Goal: Complete application form: Complete application form

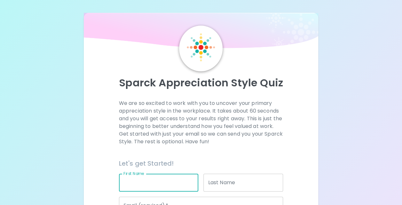
click at [150, 184] on input "First Name" at bounding box center [159, 183] width 80 height 18
type input "MD"
type input "[PERSON_NAME]"
type input "[EMAIL_ADDRESS][PERSON_NAME][DOMAIN_NAME]"
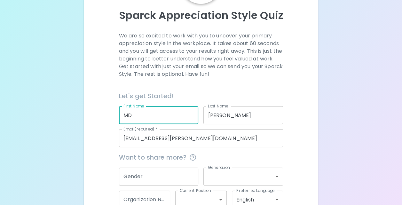
scroll to position [68, 0]
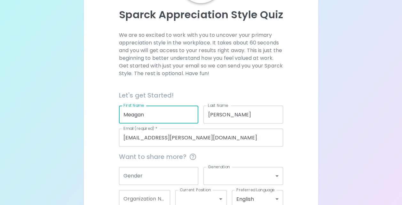
type input "Meagan"
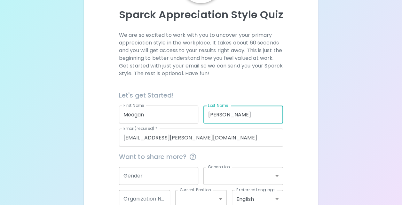
drag, startPoint x: 230, startPoint y: 115, endPoint x: 167, endPoint y: 113, distance: 63.1
click at [167, 113] on div "Let's get Started! First Name [PERSON_NAME] First Name Last Name [PERSON_NAME] …" at bounding box center [199, 115] width 170 height 61
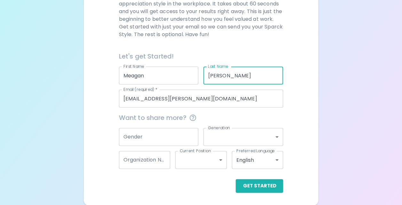
type input "[PERSON_NAME]"
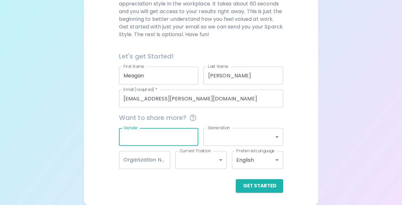
click at [145, 138] on input "Gender" at bounding box center [159, 137] width 80 height 18
type input "[DEMOGRAPHIC_DATA]"
click at [251, 186] on button "Get Started" at bounding box center [259, 185] width 47 height 13
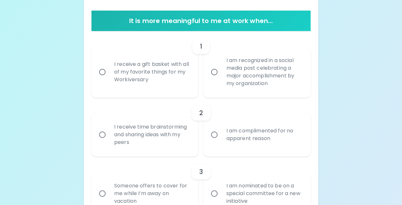
scroll to position [111, 0]
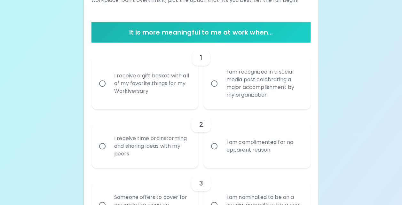
click at [248, 91] on div "I am recognized in a social media post celebrating a major accomplishment by my…" at bounding box center [264, 84] width 86 height 46
click at [221, 90] on input "I am recognized in a social media post celebrating a major accomplishment by my…" at bounding box center [214, 83] width 13 height 13
radio input "true"
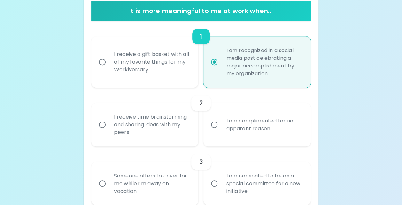
scroll to position [162, 0]
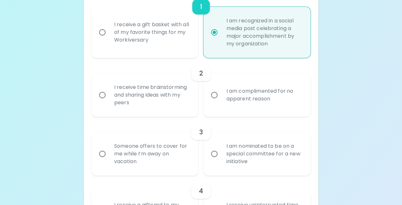
click at [223, 91] on div "I am complimented for no apparent reason" at bounding box center [264, 95] width 86 height 31
click at [221, 91] on input "I am complimented for no apparent reason" at bounding box center [214, 94] width 13 height 13
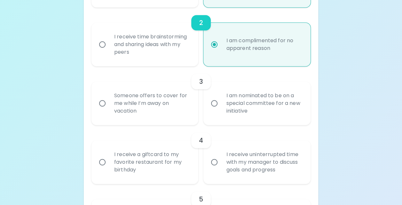
scroll to position [213, 0]
radio input "true"
click at [163, 99] on div "Someone offers to cover for me while I’m away on vacation" at bounding box center [152, 103] width 86 height 38
click at [109, 99] on input "Someone offers to cover for me while I’m away on vacation" at bounding box center [102, 102] width 13 height 13
radio input "false"
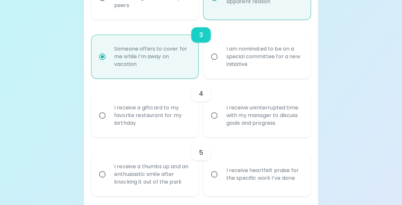
scroll to position [264, 0]
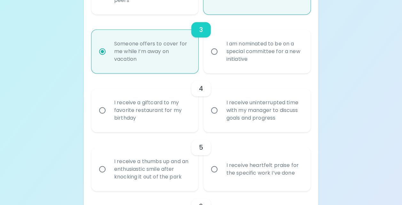
radio input "true"
click at [239, 108] on div "I receive uninterrupted time with my manager to discuss goals and progress" at bounding box center [264, 110] width 86 height 38
click at [221, 108] on input "I receive uninterrupted time with my manager to discuss goals and progress" at bounding box center [214, 110] width 13 height 13
radio input "false"
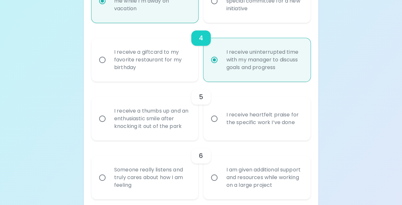
scroll to position [316, 0]
radio input "true"
click at [239, 108] on div "I receive heartfelt praise for the specific work I’ve done" at bounding box center [264, 118] width 86 height 31
click at [221, 111] on input "I receive heartfelt praise for the specific work I’ve done" at bounding box center [214, 117] width 13 height 13
radio input "false"
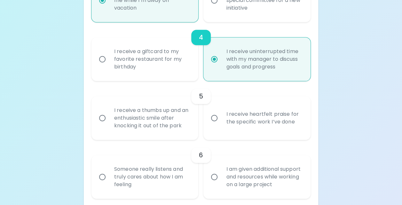
radio input "false"
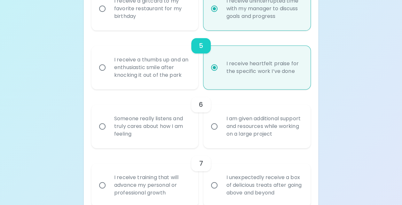
scroll to position [367, 0]
radio input "true"
click at [159, 128] on div "Someone really listens and truly cares about how I am feeling" at bounding box center [152, 126] width 86 height 38
click at [109, 128] on input "Someone really listens and truly cares about how I am feeling" at bounding box center [102, 125] width 13 height 13
radio input "false"
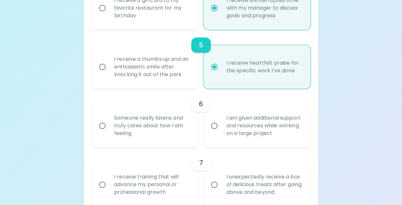
radio input "false"
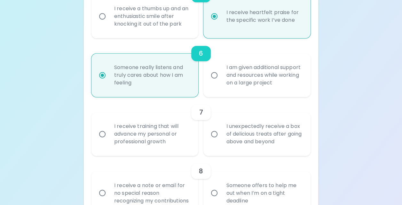
scroll to position [418, 0]
radio input "true"
click at [166, 137] on div "I receive training that will advance my personal or professional growth" at bounding box center [152, 133] width 86 height 38
click at [109, 137] on input "I receive training that will advance my personal or professional growth" at bounding box center [102, 133] width 13 height 13
radio input "false"
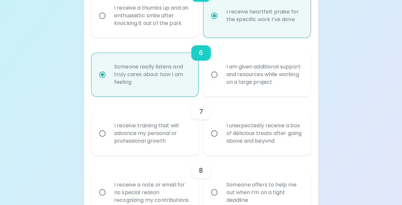
radio input "false"
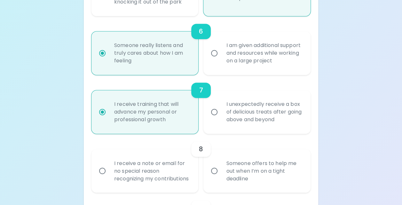
scroll to position [469, 0]
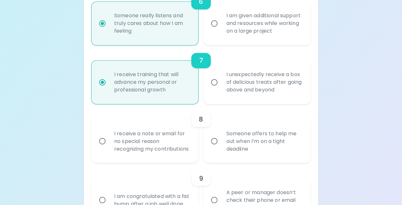
radio input "true"
click at [166, 137] on div "I receive a note or email for no special reason recognizing my contributions" at bounding box center [152, 141] width 86 height 38
click at [109, 137] on input "I receive a note or email for no special reason recognizing my contributions" at bounding box center [102, 140] width 13 height 13
radio input "false"
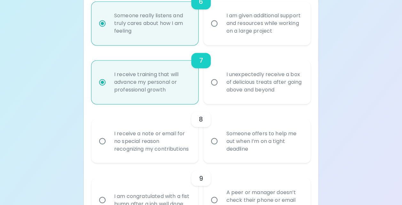
radio input "false"
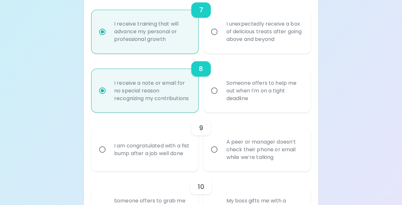
scroll to position [521, 0]
radio input "true"
click at [210, 156] on input "A peer or manager doesn’t check their phone or email while we’re talking" at bounding box center [214, 148] width 13 height 13
radio input "false"
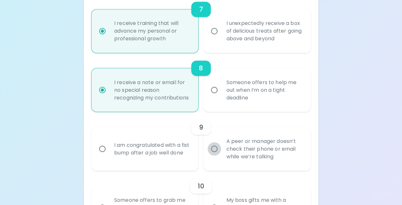
radio input "false"
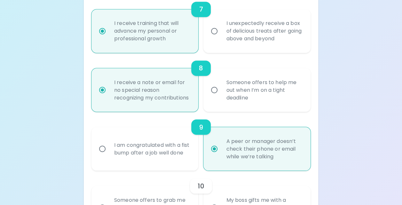
scroll to position [572, 0]
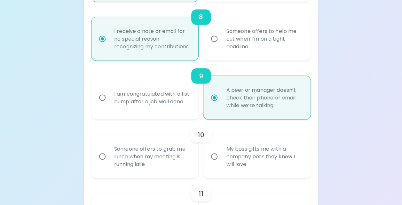
radio input "true"
click at [155, 156] on div "Someone offers to grab me lunch when my meeting is running late" at bounding box center [152, 156] width 86 height 38
click at [109, 156] on input "Someone offers to grab me lunch when my meeting is running late" at bounding box center [102, 156] width 13 height 13
radio input "false"
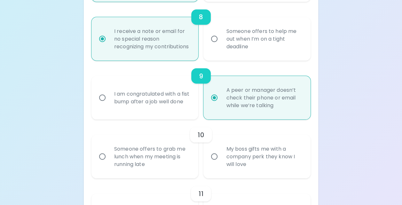
radio input "false"
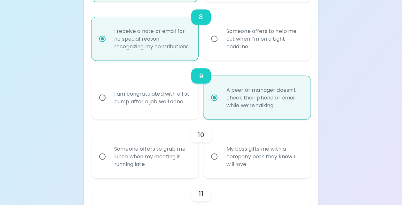
radio input "false"
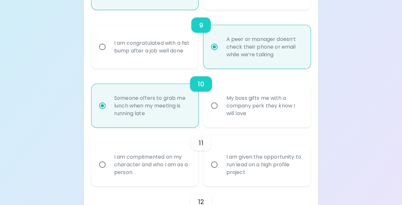
scroll to position [623, 0]
radio input "true"
click at [140, 169] on div "I am complimented on my character and who I am as a person" at bounding box center [152, 164] width 86 height 38
click at [109, 169] on input "I am complimented on my character and who I am as a person" at bounding box center [102, 164] width 13 height 13
radio input "false"
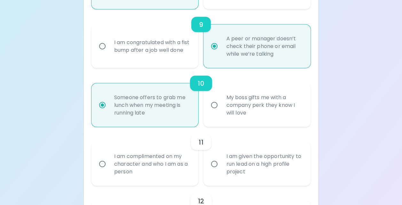
radio input "false"
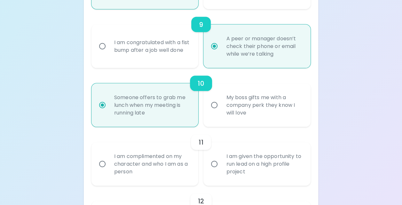
radio input "false"
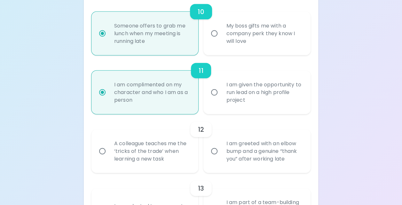
scroll to position [694, 0]
radio input "true"
click at [234, 165] on div "I am greeted with an elbow bump and a genuine “thank you” after working late" at bounding box center [264, 152] width 86 height 38
click at [221, 159] on input "I am greeted with an elbow bump and a genuine “thank you” after working late" at bounding box center [214, 151] width 13 height 13
radio input "false"
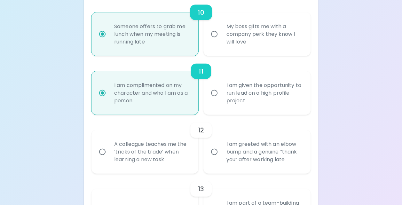
radio input "false"
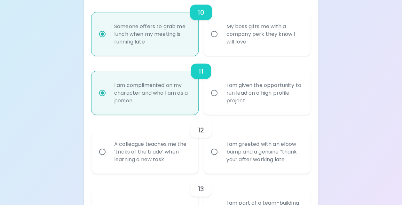
radio input "false"
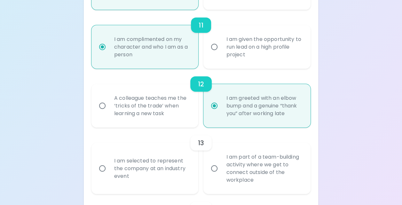
scroll to position [745, 0]
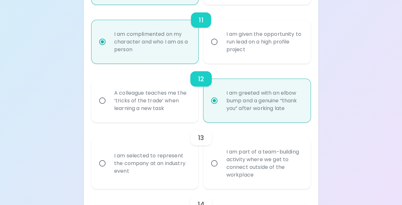
radio input "true"
click at [170, 163] on div "I am selected to represent the company at an industry event" at bounding box center [152, 163] width 86 height 38
click at [109, 163] on input "I am selected to represent the company at an industry event" at bounding box center [102, 163] width 13 height 13
radio input "false"
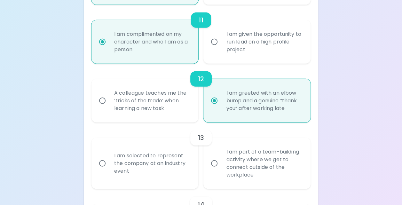
radio input "false"
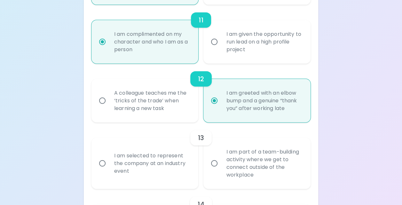
radio input "false"
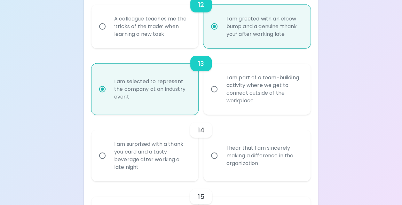
scroll to position [826, 0]
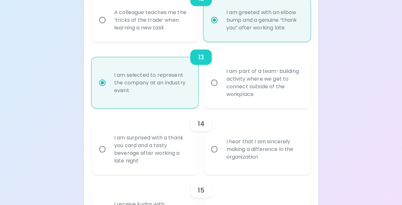
radio input "true"
click at [170, 163] on div "I am surprised with a thank you card and a tasty beverage after working a late …" at bounding box center [152, 149] width 86 height 46
click at [109, 156] on input "I am surprised with a thank you card and a tasty beverage after working a late …" at bounding box center [102, 149] width 13 height 13
radio input "false"
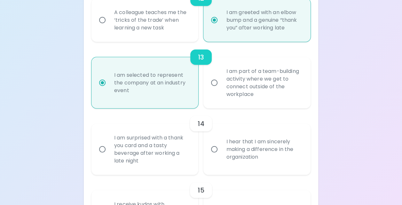
radio input "false"
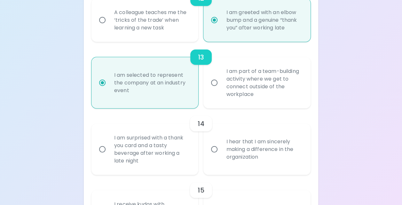
radio input "false"
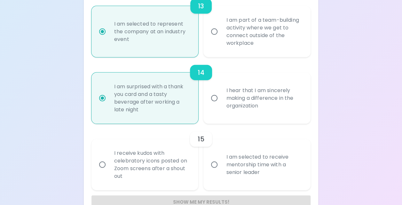
scroll to position [901, 0]
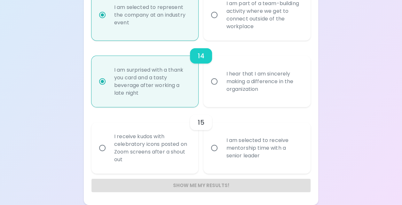
radio input "true"
click at [238, 158] on div "I am selected to receive mentorship time with a senior leader" at bounding box center [264, 148] width 86 height 38
click at [221, 155] on input "I am selected to receive mentorship time with a senior leader" at bounding box center [214, 148] width 13 height 13
radio input "false"
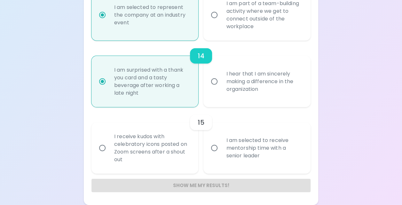
radio input "false"
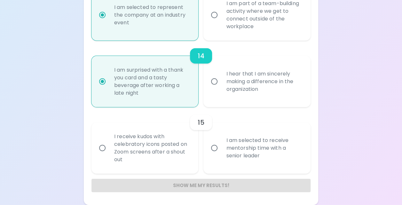
radio input "false"
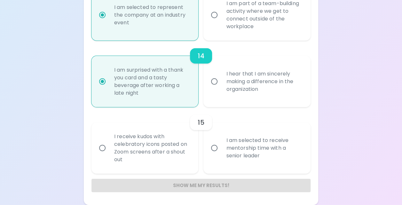
radio input "false"
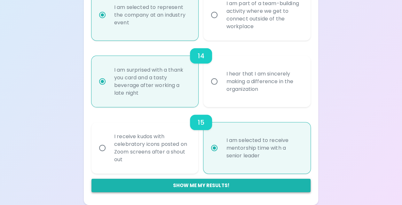
radio input "true"
click at [195, 183] on button "Show me my results!" at bounding box center [201, 185] width 219 height 13
radio input "false"
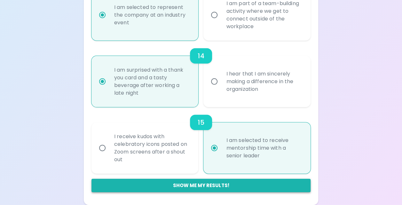
radio input "false"
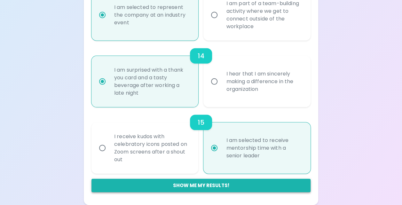
radio input "false"
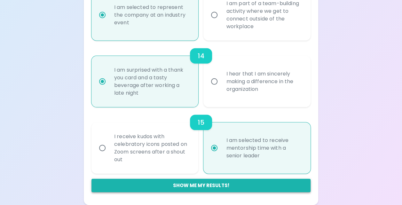
radio input "false"
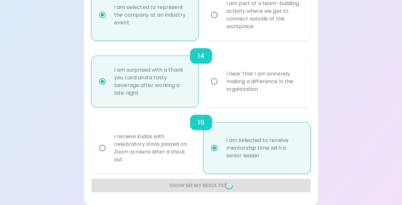
radio input "false"
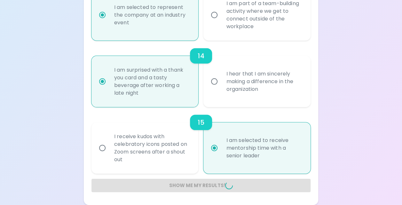
radio input "false"
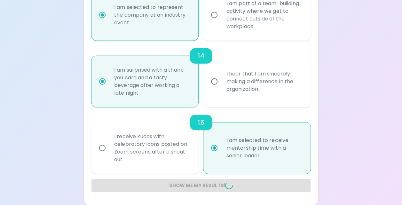
radio input "false"
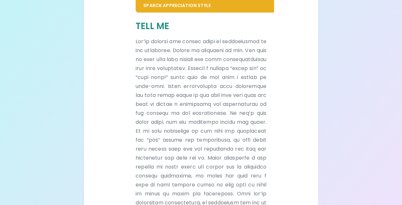
scroll to position [0, 0]
